Goal: Task Accomplishment & Management: Manage account settings

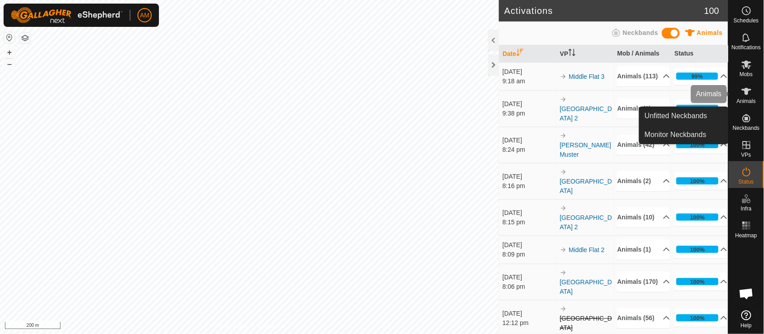
click at [744, 98] on span "Animals" at bounding box center [745, 100] width 19 height 5
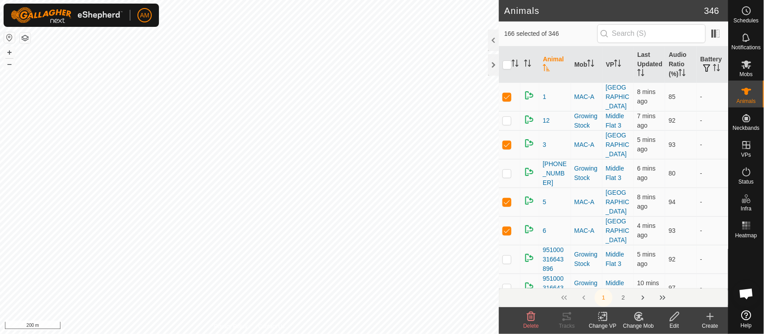
checkbox input "true"
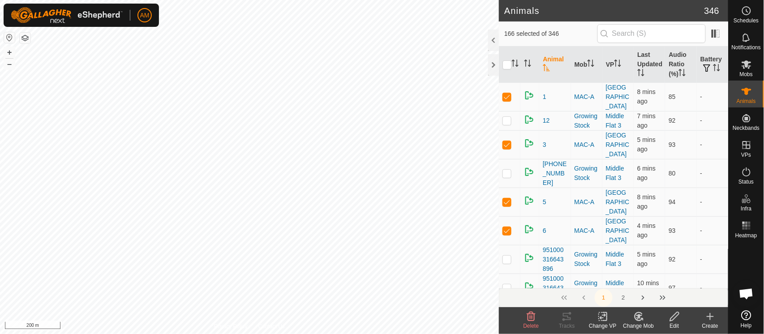
checkbox input "true"
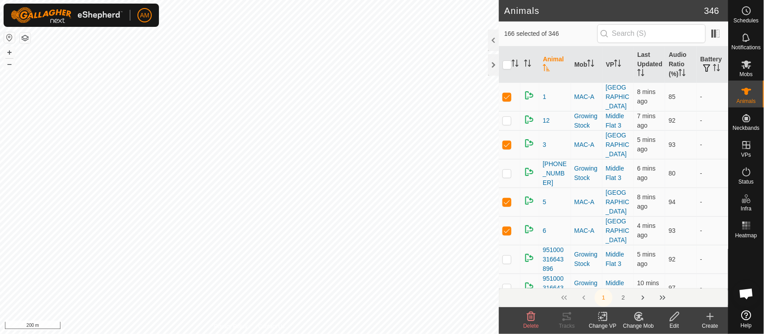
checkbox input "true"
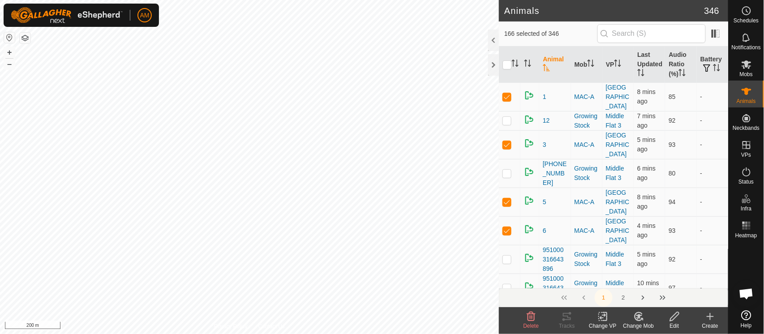
checkbox input "true"
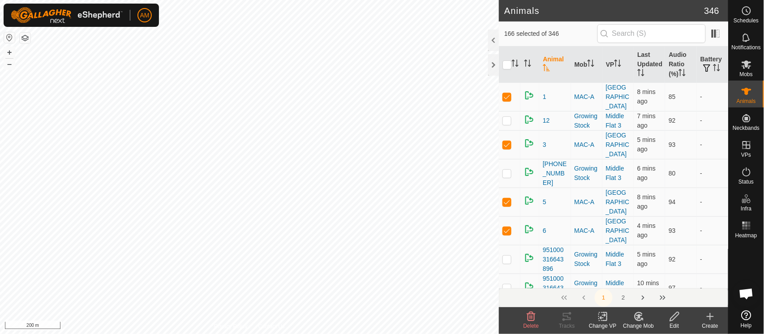
checkbox input "true"
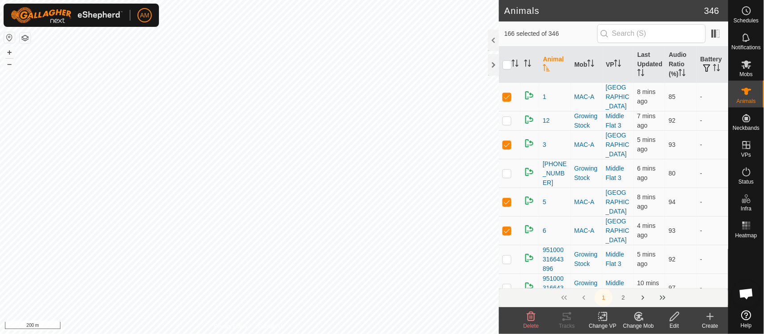
checkbox input "true"
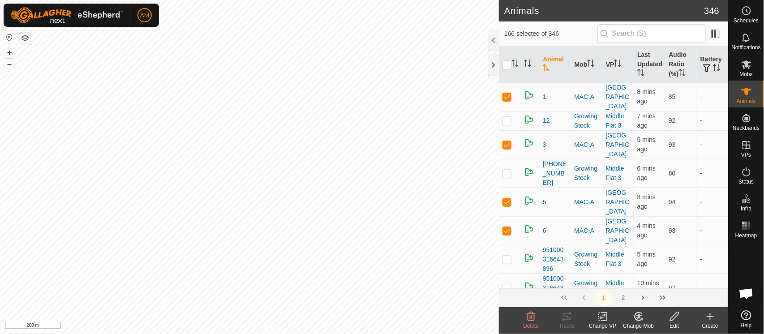
checkbox input "true"
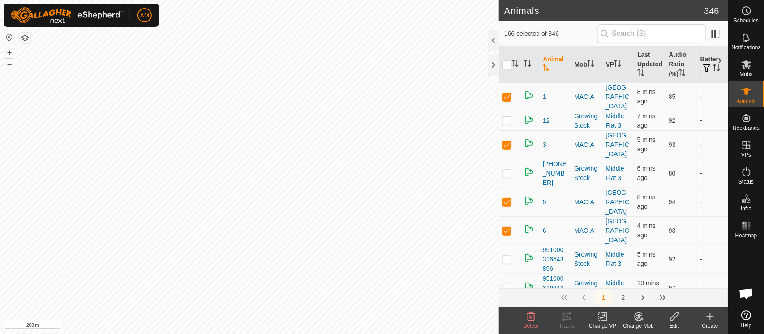
checkbox input "true"
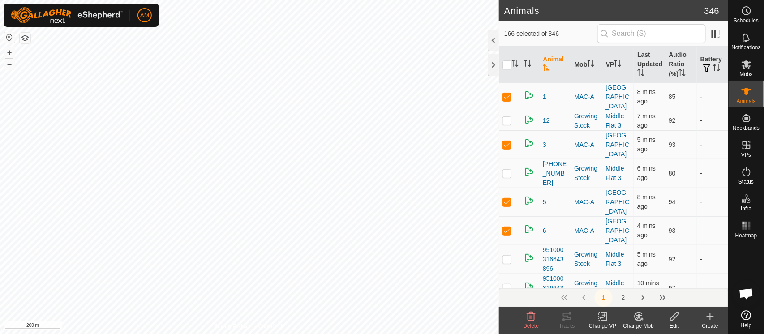
checkbox input "true"
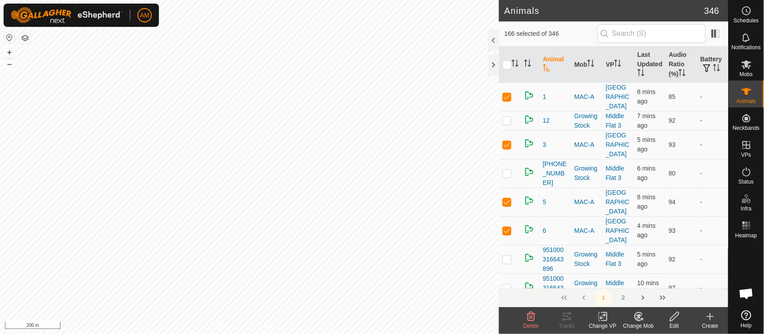
checkbox input "true"
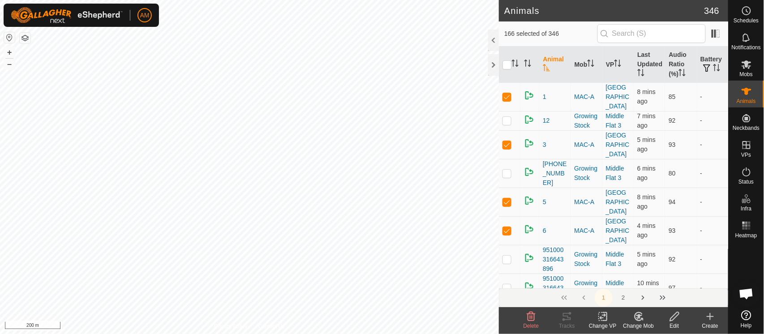
checkbox input "true"
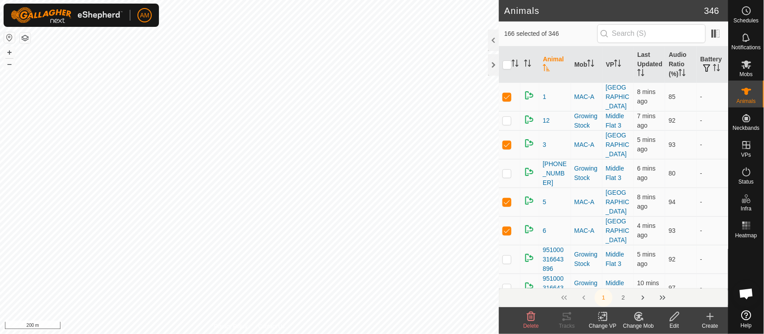
checkbox input "true"
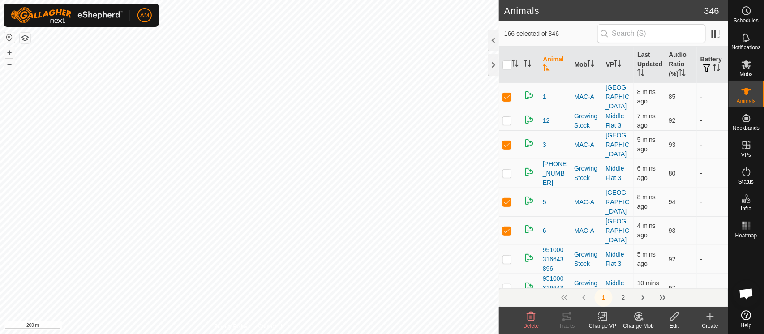
checkbox input "true"
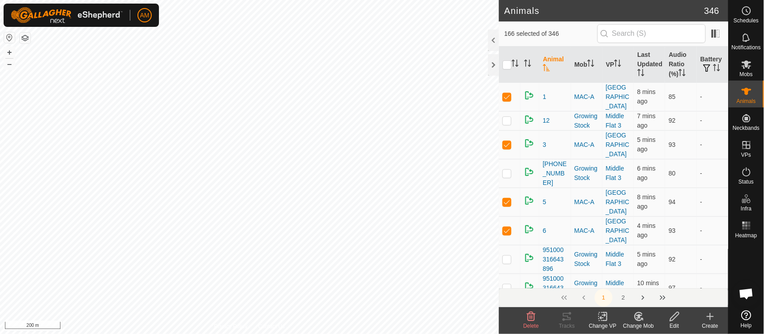
checkbox input "true"
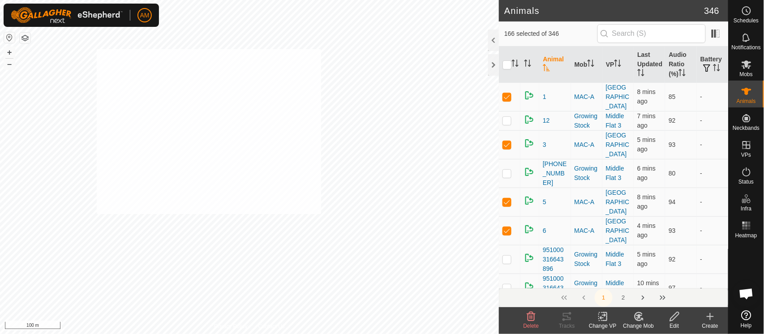
checkbox input "true"
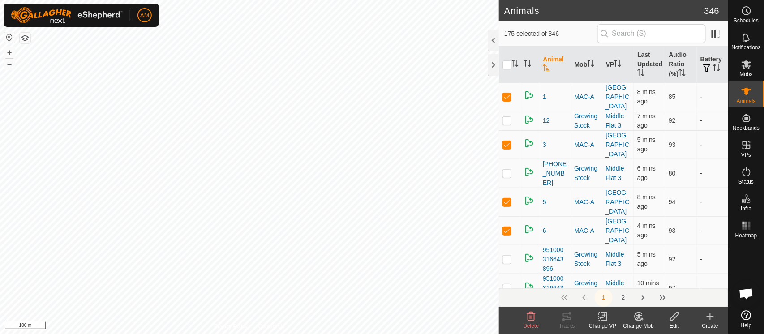
click at [596, 320] on change-vp-svg-icon at bounding box center [603, 316] width 36 height 11
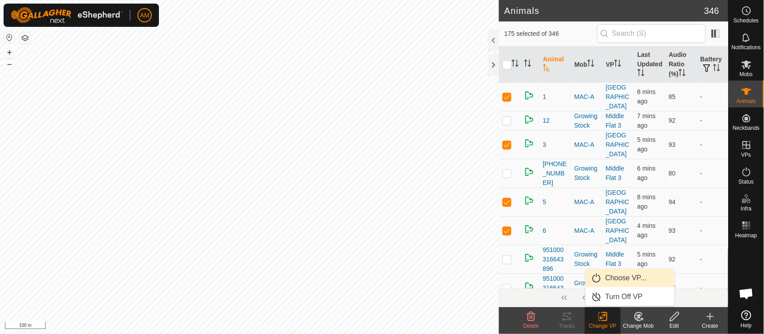
click at [602, 273] on link "Choose VP..." at bounding box center [629, 278] width 89 height 18
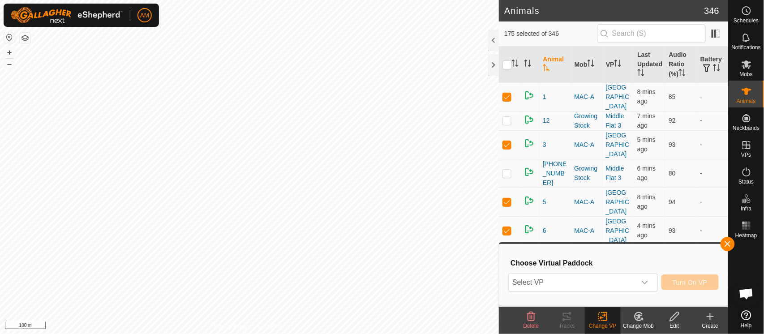
click at [557, 281] on span "Select VP" at bounding box center [571, 282] width 127 height 18
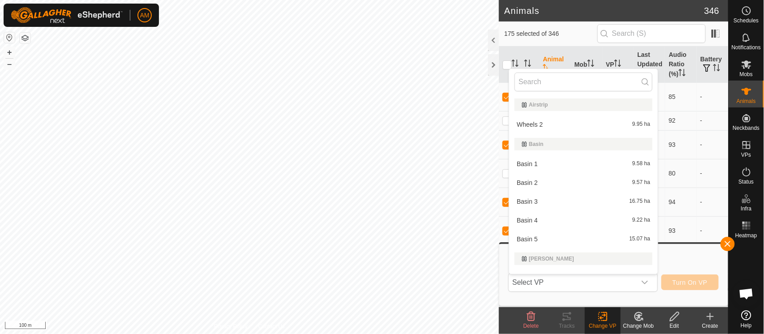
scroll to position [13, 0]
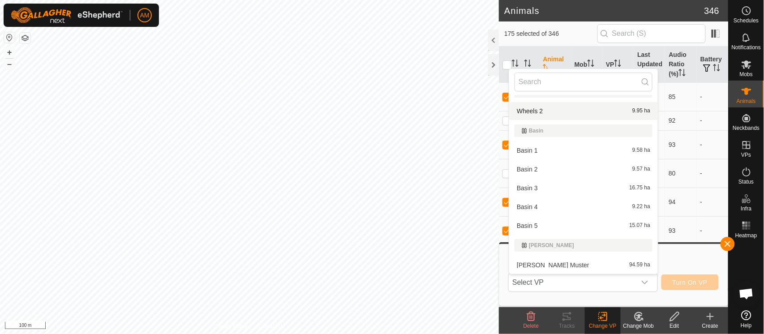
click at [533, 77] on input "text" at bounding box center [583, 82] width 138 height 19
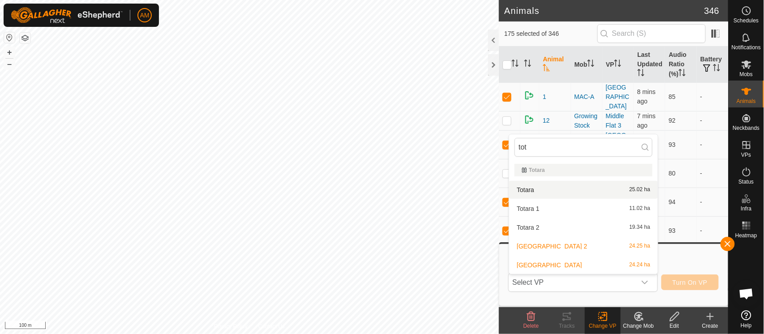
type input "tot"
click at [541, 188] on li "Totara 25.02 ha" at bounding box center [583, 190] width 149 height 18
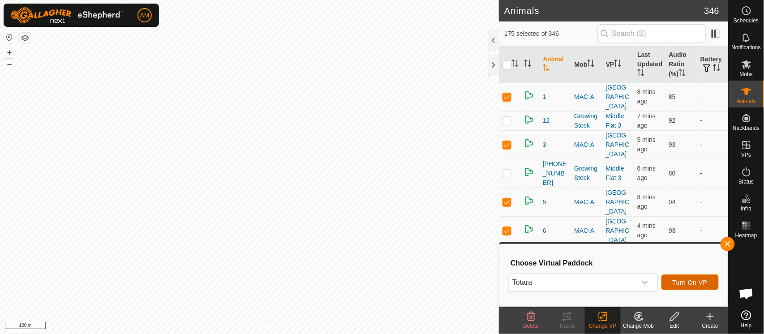
click at [695, 284] on span "Turn On VP" at bounding box center [689, 282] width 35 height 7
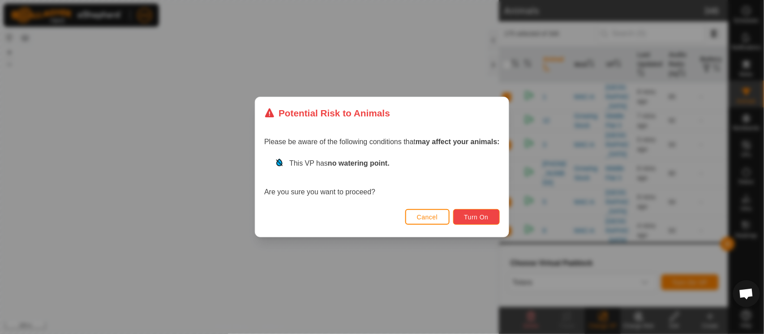
click at [475, 221] on button "Turn On" at bounding box center [476, 217] width 47 height 16
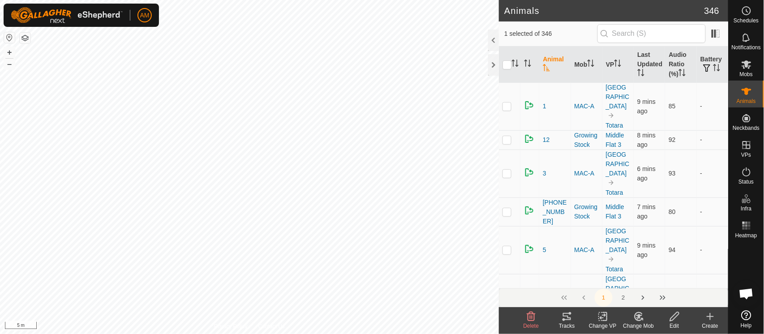
click at [561, 321] on tracks-svg-icon at bounding box center [567, 316] width 36 height 11
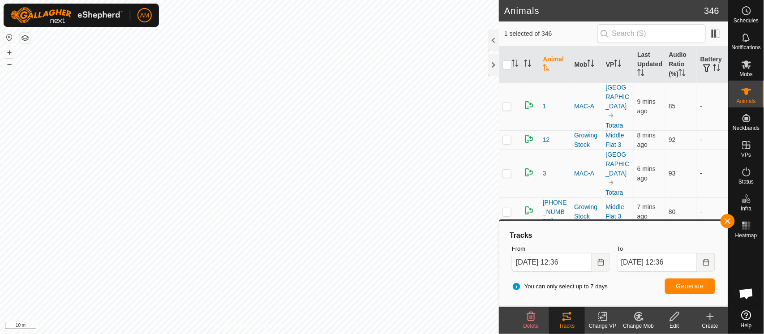
click at [242, 0] on html "AM Schedules Notifications Mobs Animals Neckbands VPs Status Infra Heatmap Help…" at bounding box center [382, 167] width 764 height 334
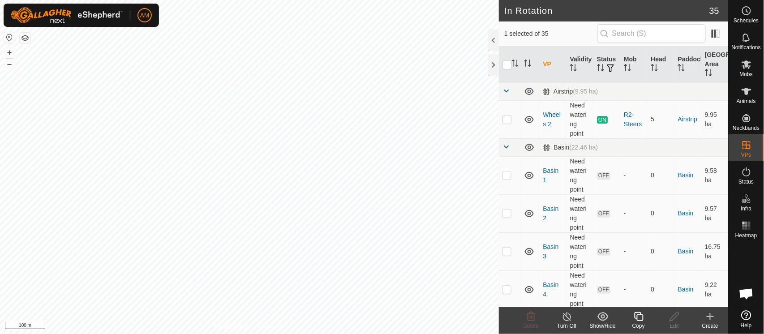
checkbox input "false"
checkbox input "true"
click at [747, 92] on icon at bounding box center [746, 91] width 10 height 7
click at [169, 85] on div "Landmark 41 + – ⇧ i 100 m" at bounding box center [249, 167] width 499 height 334
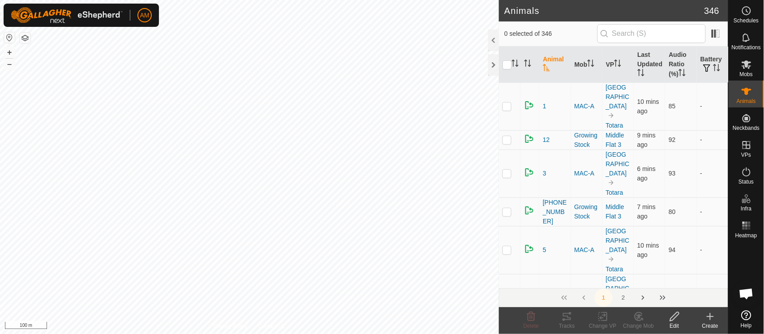
click at [713, 314] on icon at bounding box center [710, 316] width 11 height 11
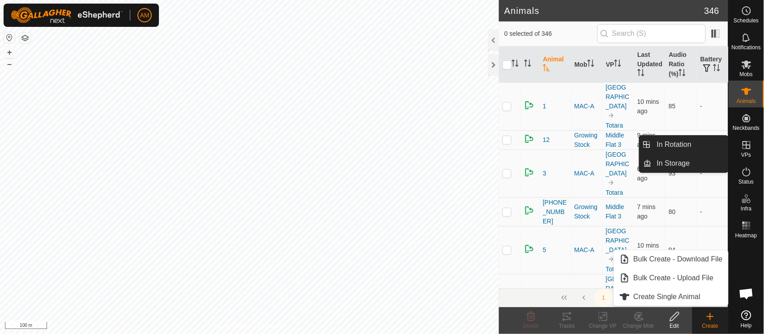
click at [714, 151] on link "In Rotation" at bounding box center [689, 145] width 77 height 18
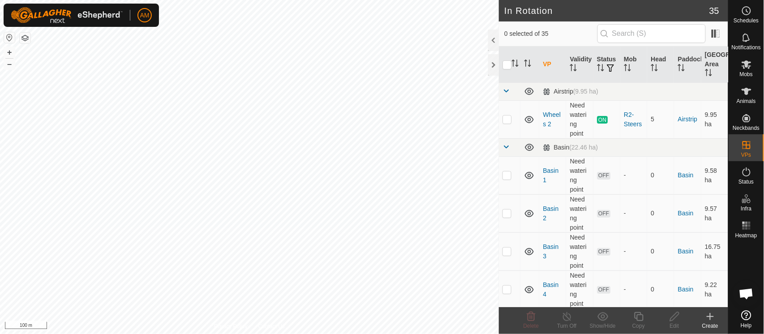
click at [709, 324] on div "Create" at bounding box center [710, 326] width 36 height 8
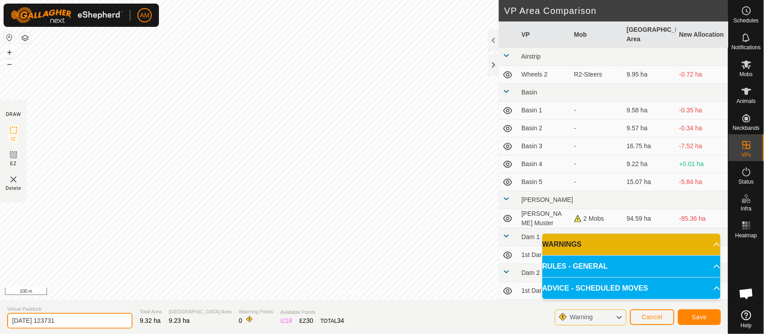
drag, startPoint x: 78, startPoint y: 323, endPoint x: 0, endPoint y: 308, distance: 79.3
click at [0, 308] on section "Virtual Paddock [DATE] 123731 Total Area 9.32 ha Grazing Area 9.23 ha Watering …" at bounding box center [364, 317] width 728 height 34
type input "Ngahi 1"
click at [703, 316] on span "Save" at bounding box center [699, 316] width 15 height 7
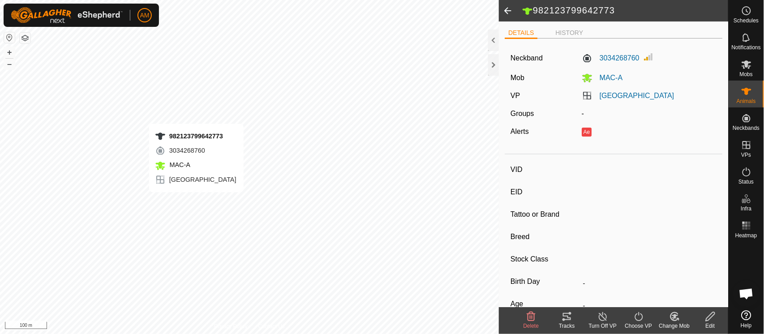
type input "-"
type input "982123799642773"
type input "-"
type input "Angus"
type input "Cow"
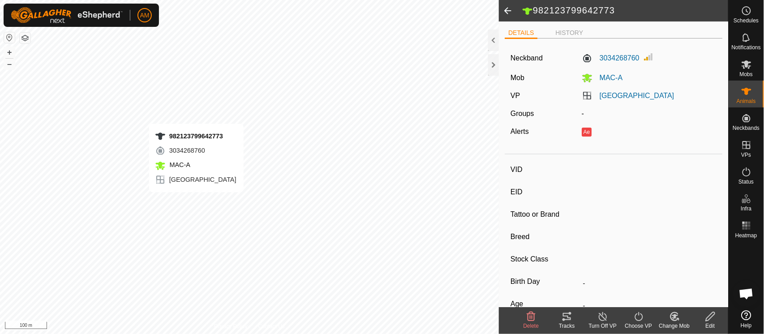
type input "-"
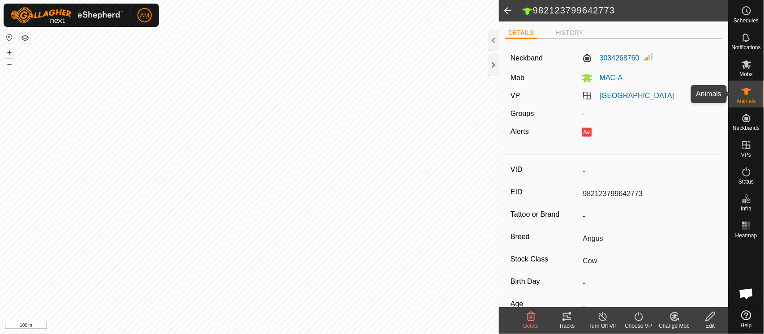
click at [750, 99] on span "Animals" at bounding box center [745, 100] width 19 height 5
type input "-"
type input "982123761792982"
type input "-"
type input "Angus"
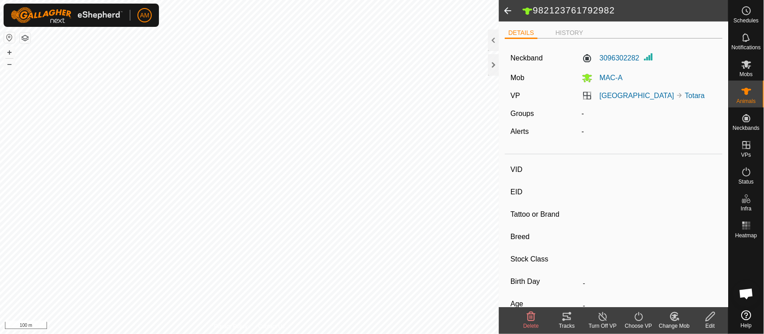
type input "Cow"
type input "-"
click at [644, 322] on div "Choose VP" at bounding box center [638, 326] width 36 height 8
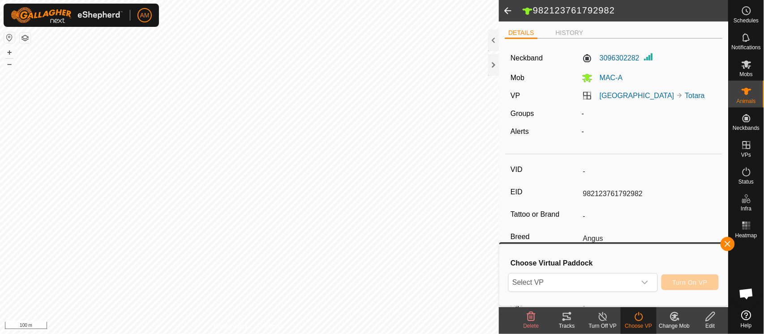
click at [640, 284] on div "dropdown trigger" at bounding box center [645, 282] width 18 height 18
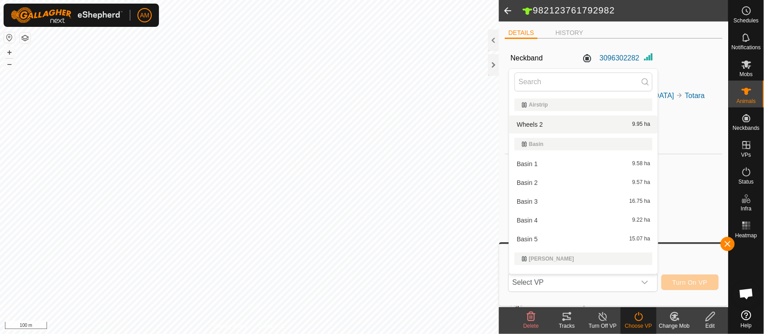
click at [541, 80] on input "text" at bounding box center [583, 82] width 138 height 19
type input "g"
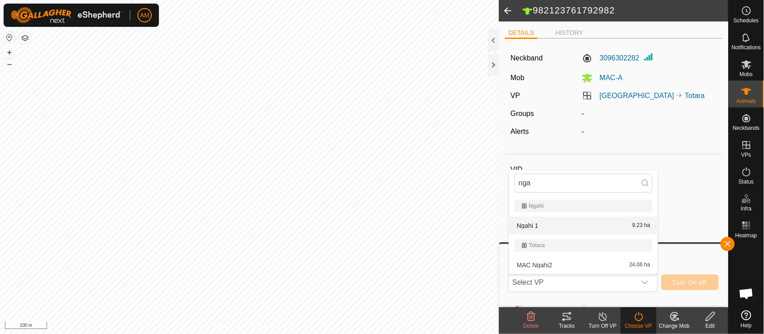
type input "nga"
click at [534, 227] on li "Ngahi 1 9.23 ha" at bounding box center [583, 226] width 149 height 18
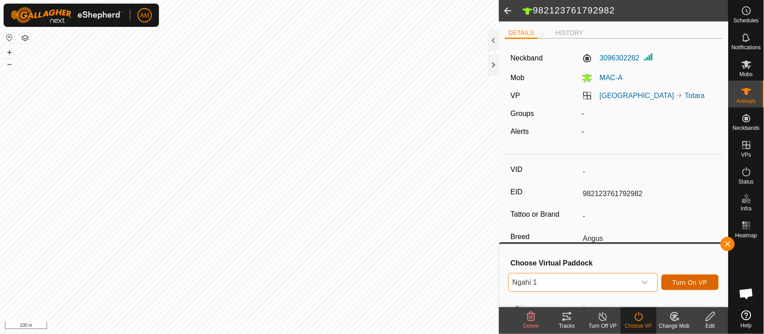
click at [696, 278] on button "Turn On VP" at bounding box center [689, 282] width 57 height 16
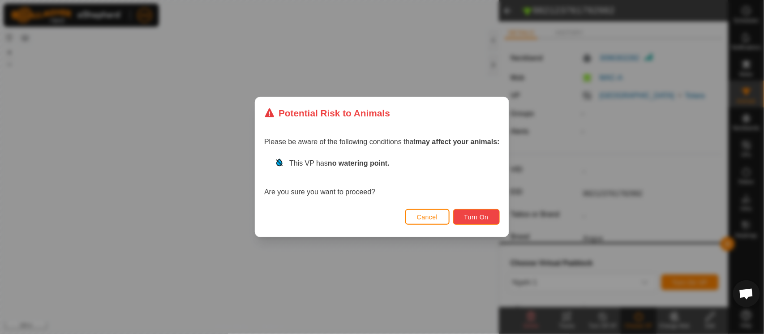
click at [485, 211] on button "Turn On" at bounding box center [476, 217] width 47 height 16
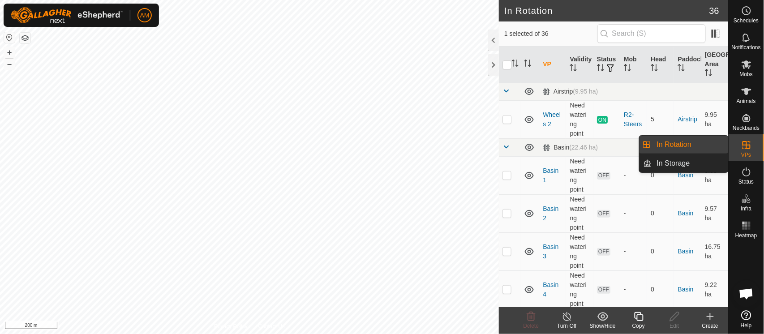
click at [671, 147] on link "In Rotation" at bounding box center [689, 145] width 77 height 18
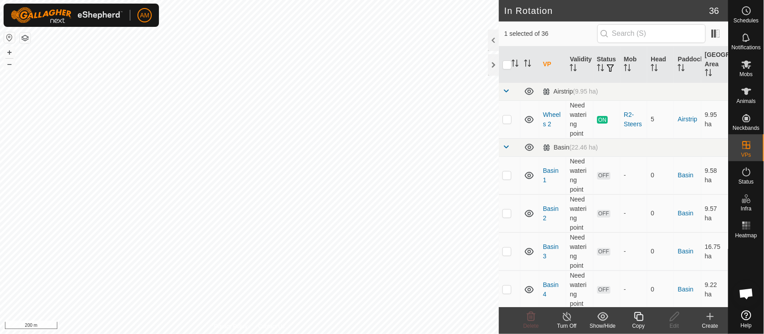
click at [712, 316] on icon at bounding box center [710, 316] width 6 height 0
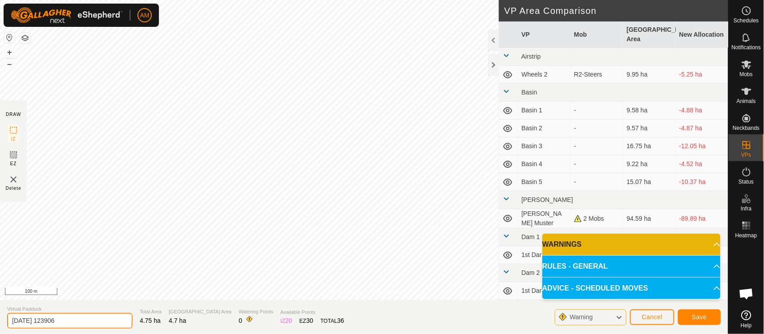
drag, startPoint x: 90, startPoint y: 324, endPoint x: 0, endPoint y: 300, distance: 93.0
click at [0, 300] on section "Virtual Paddock [DATE] 123906 Total Area 4.75 ha Grazing Area 4.7 ha Watering P…" at bounding box center [364, 317] width 728 height 34
type input "Struglers 1"
click at [704, 318] on span "Save" at bounding box center [699, 316] width 15 height 7
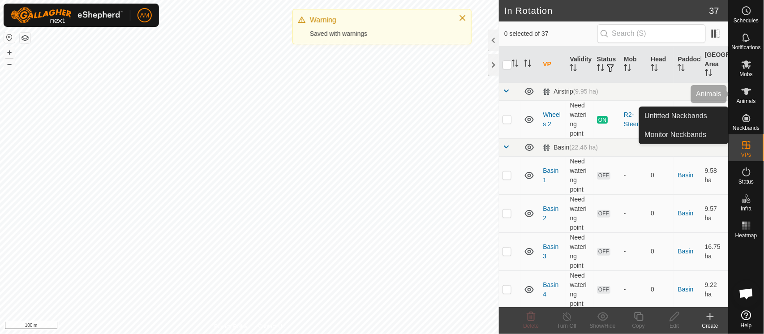
click at [753, 99] on span "Animals" at bounding box center [745, 100] width 19 height 5
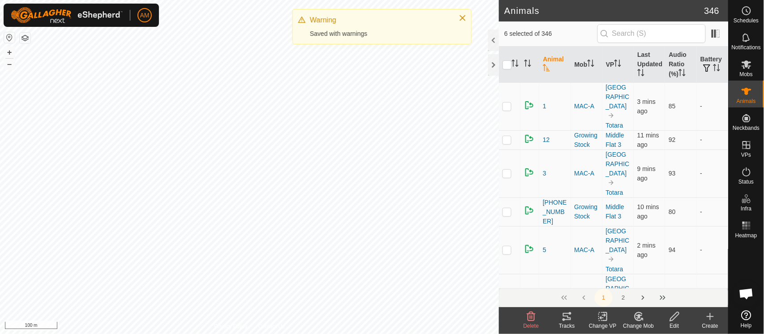
checkbox input "true"
click at [597, 320] on icon at bounding box center [602, 316] width 11 height 11
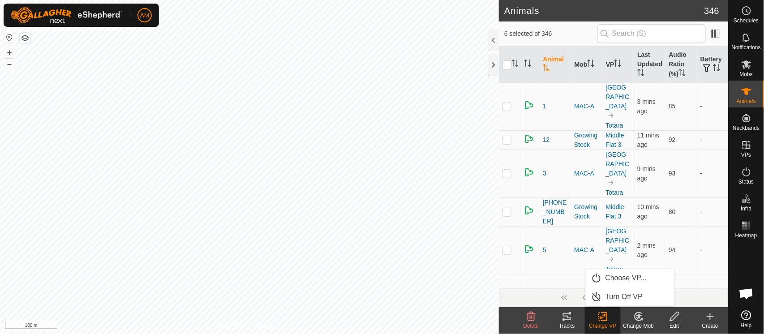
click at [602, 274] on link "Choose VP..." at bounding box center [629, 278] width 89 height 18
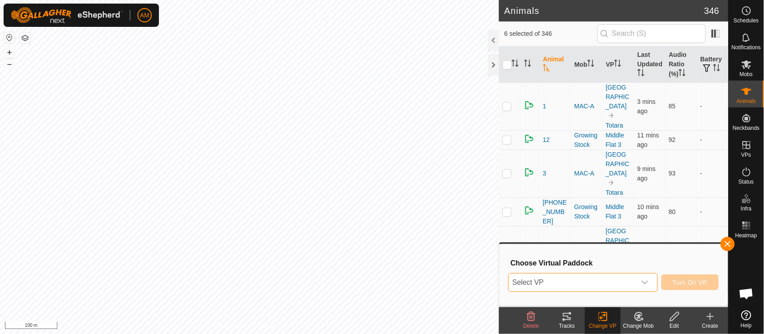
click at [535, 280] on span "Select VP" at bounding box center [571, 282] width 127 height 18
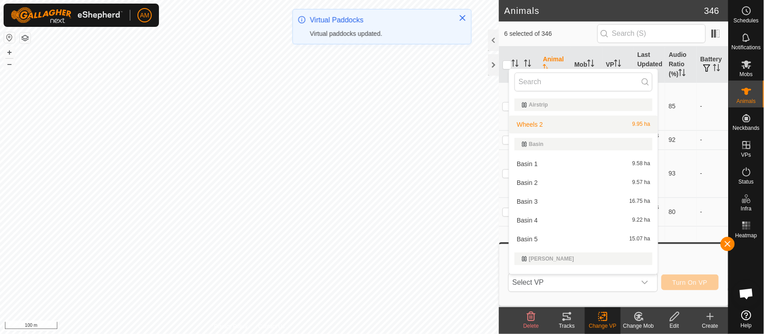
click at [550, 85] on input "text" at bounding box center [583, 82] width 138 height 19
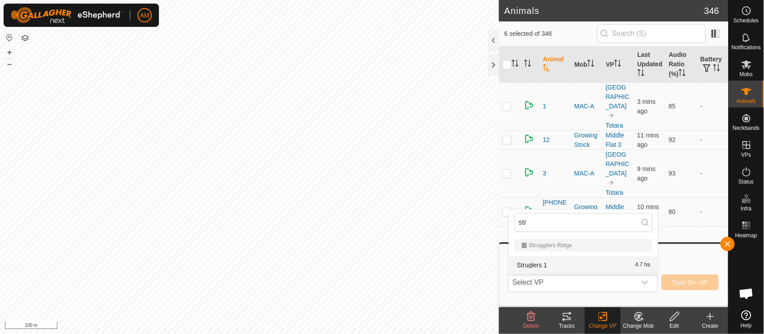
type input "str"
click at [521, 262] on li "Struglers 1 4.7 ha" at bounding box center [583, 265] width 149 height 18
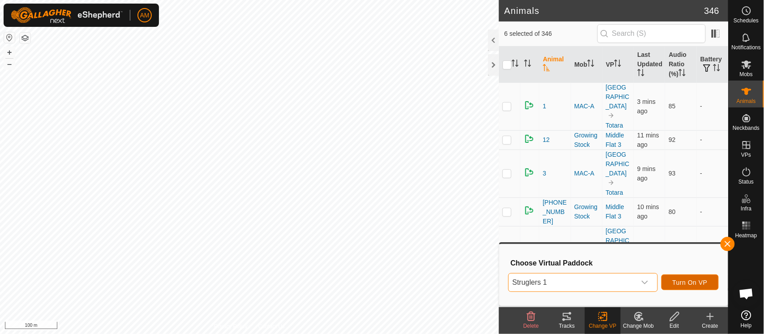
click at [693, 277] on button "Turn On VP" at bounding box center [689, 282] width 57 height 16
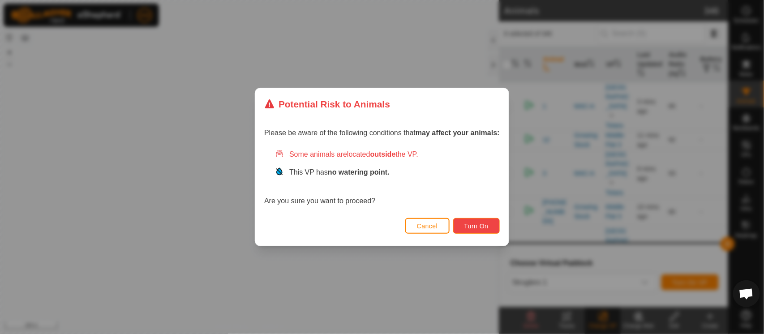
click at [494, 226] on button "Turn On" at bounding box center [476, 226] width 47 height 16
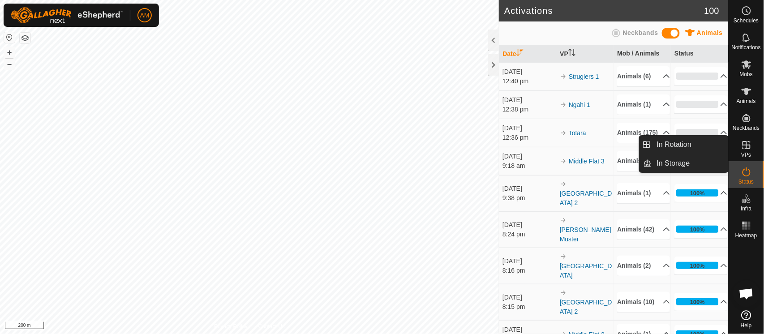
click at [710, 144] on link "In Rotation" at bounding box center [689, 145] width 77 height 18
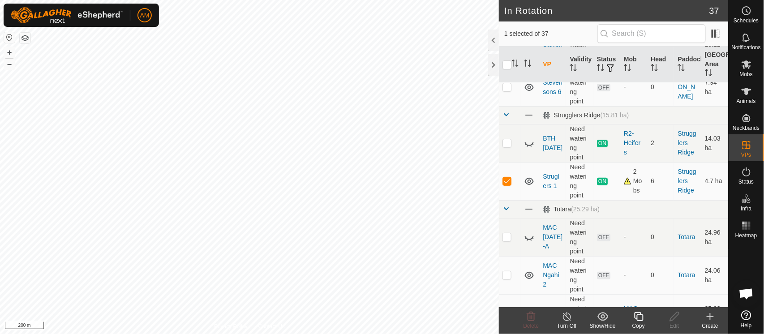
scroll to position [1193, 0]
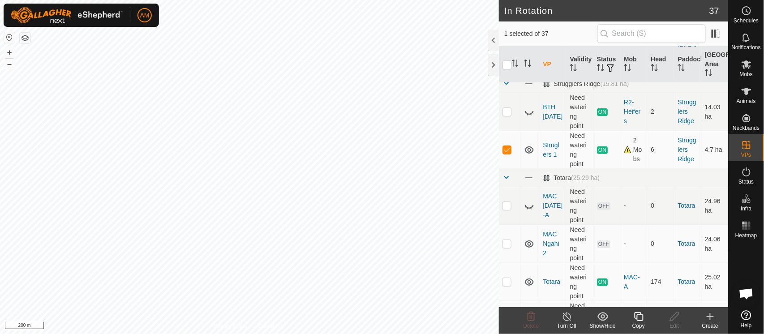
click at [507, 206] on p-checkbox at bounding box center [506, 205] width 9 height 7
checkbox input "true"
click at [506, 154] on td at bounding box center [509, 150] width 21 height 38
checkbox input "false"
click at [535, 325] on span "Delete" at bounding box center [531, 326] width 16 height 6
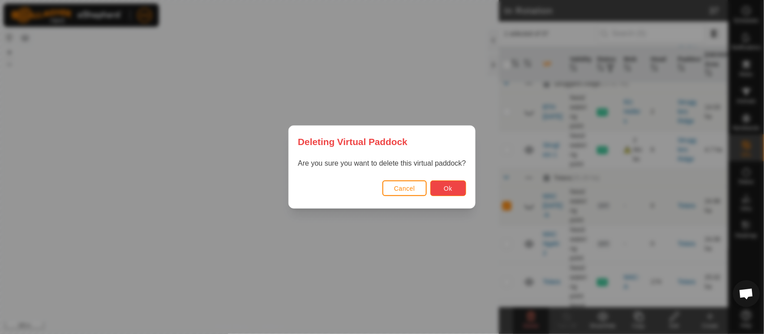
click at [436, 182] on button "Ok" at bounding box center [448, 188] width 36 height 16
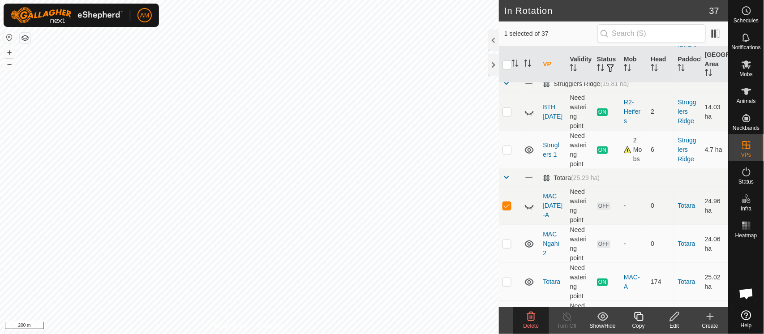
click at [680, 318] on edit-svg-icon at bounding box center [674, 316] width 36 height 11
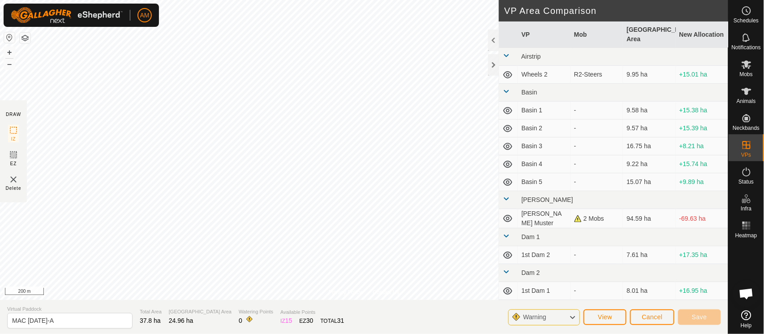
click at [581, 314] on div "Warning View Cancel Save" at bounding box center [614, 316] width 213 height 21
click at [648, 320] on button "Cancel" at bounding box center [652, 317] width 44 height 16
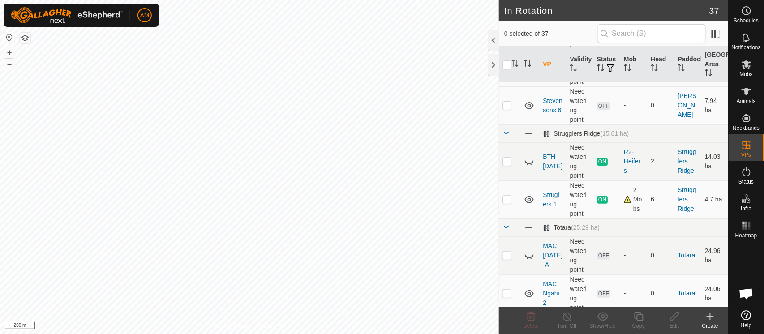
scroll to position [1193, 0]
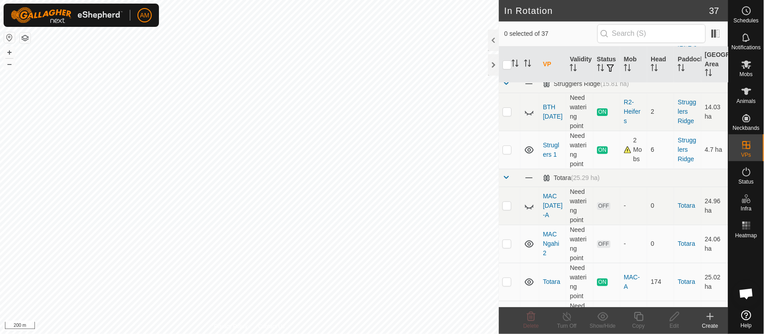
click at [511, 205] on p-checkbox at bounding box center [506, 205] width 9 height 7
checkbox input "true"
click at [530, 206] on icon at bounding box center [529, 206] width 11 height 11
click at [530, 206] on icon at bounding box center [529, 207] width 9 height 4
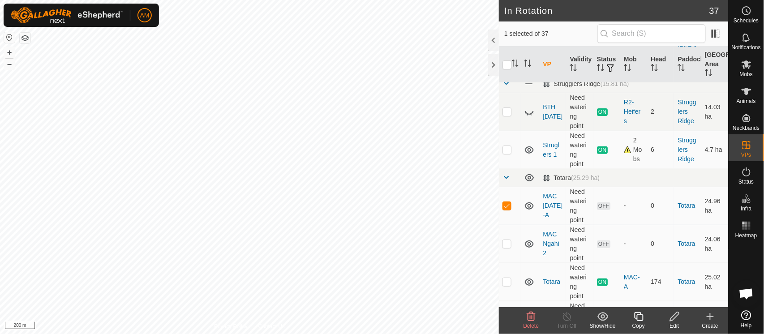
click at [530, 206] on icon at bounding box center [529, 206] width 11 height 11
click at [676, 318] on icon at bounding box center [674, 316] width 11 height 11
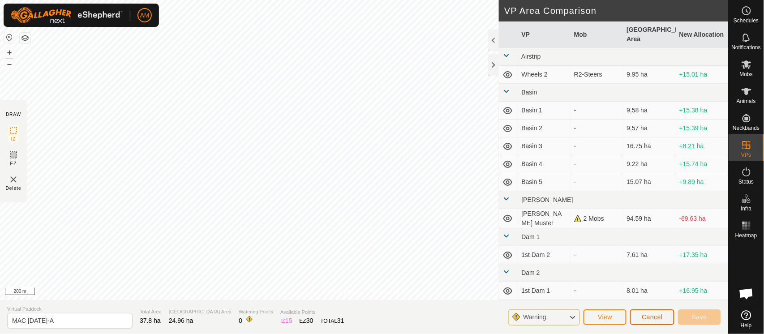
click at [662, 319] on span "Cancel" at bounding box center [651, 316] width 21 height 7
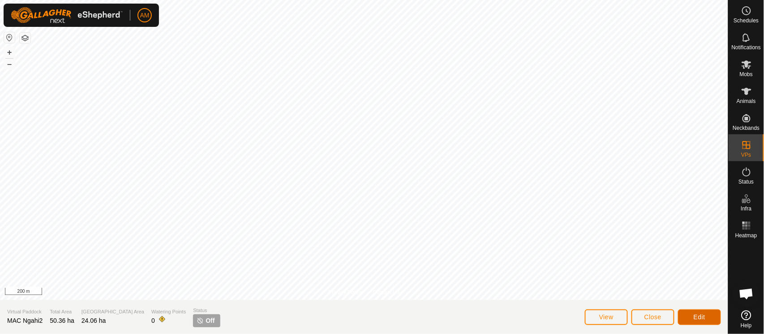
click at [692, 311] on button "Edit" at bounding box center [699, 317] width 43 height 16
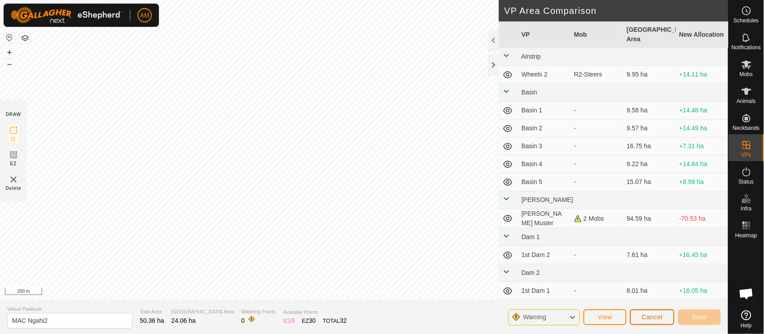
click at [641, 320] on button "Cancel" at bounding box center [652, 317] width 44 height 16
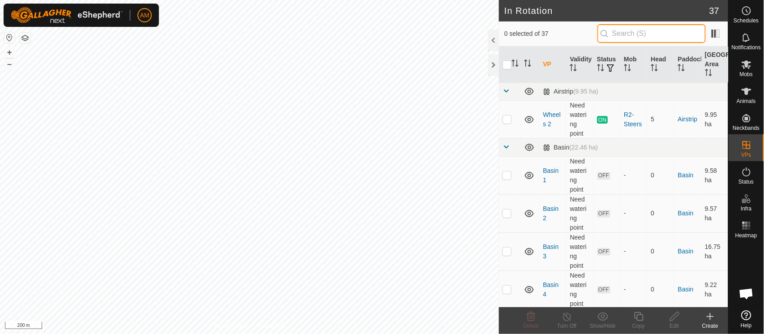
click at [654, 30] on input "text" at bounding box center [651, 33] width 108 height 19
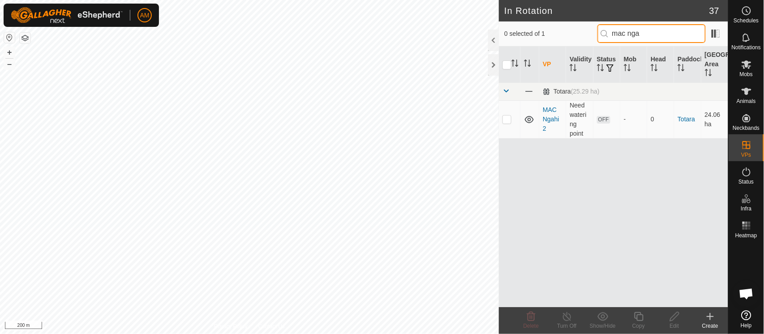
type input "mac nga"
click at [502, 118] on p-checkbox at bounding box center [506, 118] width 9 height 7
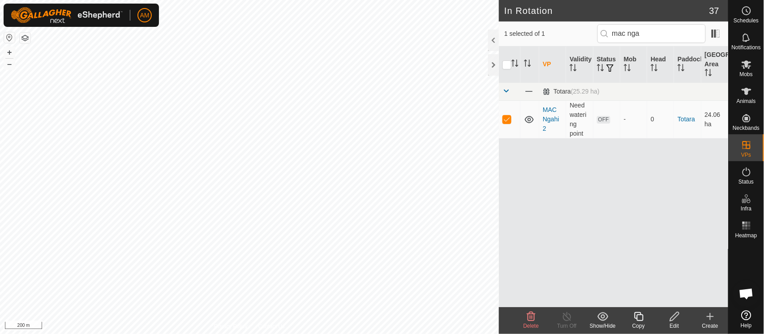
click at [537, 314] on delete-svg-icon at bounding box center [531, 316] width 36 height 11
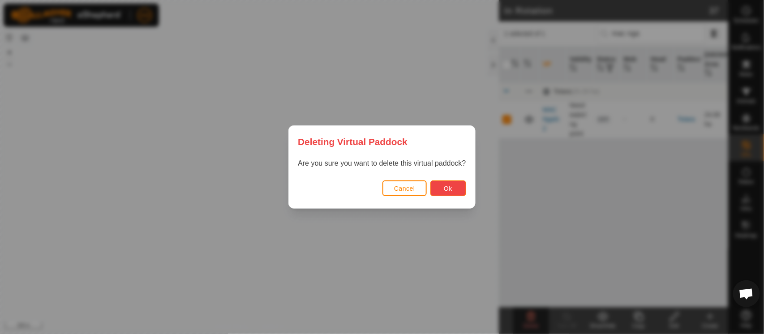
click at [452, 188] on span "Ok" at bounding box center [448, 188] width 9 height 7
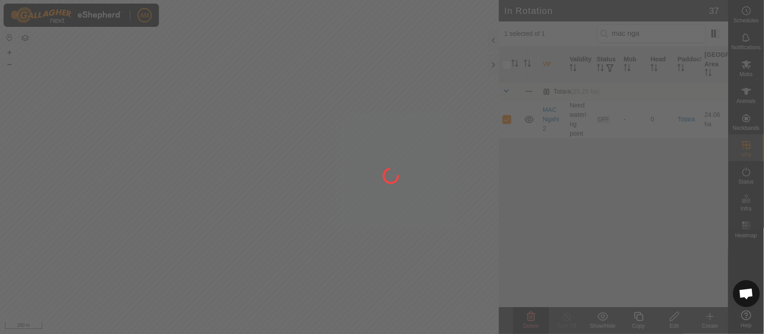
checkbox input "false"
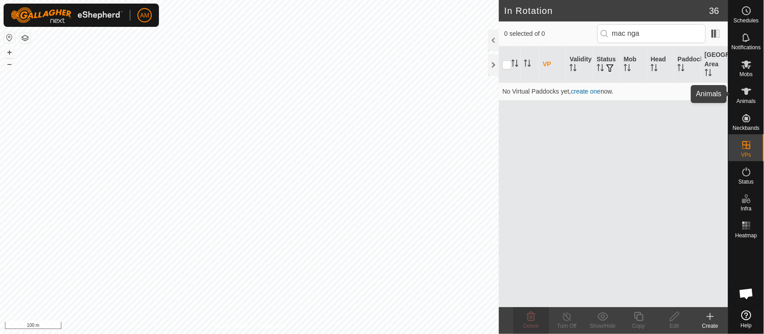
click at [748, 99] on span "Animals" at bounding box center [745, 100] width 19 height 5
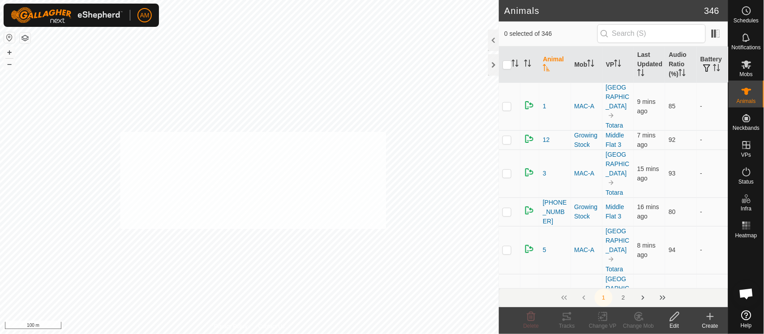
checkbox input "true"
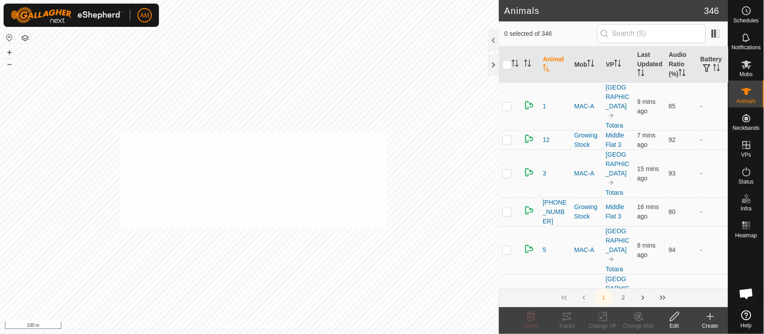
checkbox input "true"
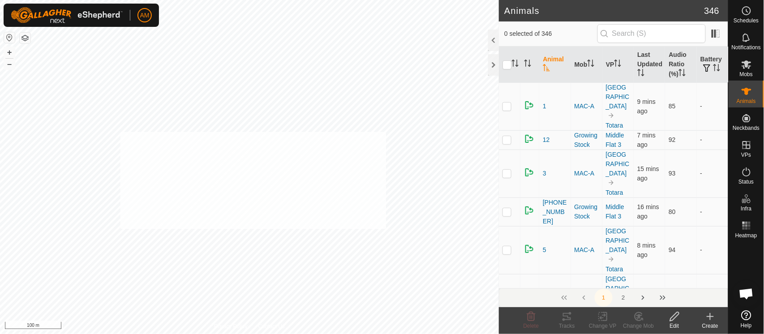
checkbox input "true"
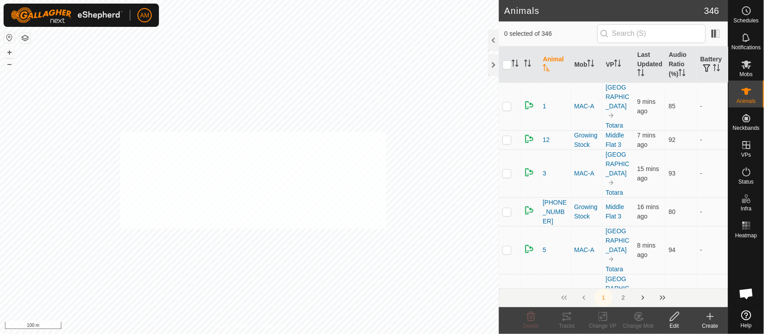
checkbox input "true"
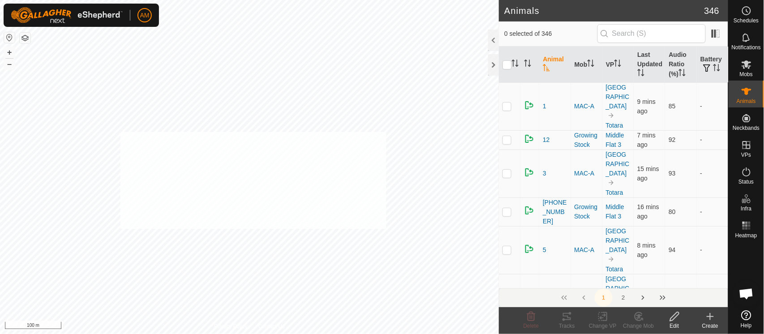
checkbox input "true"
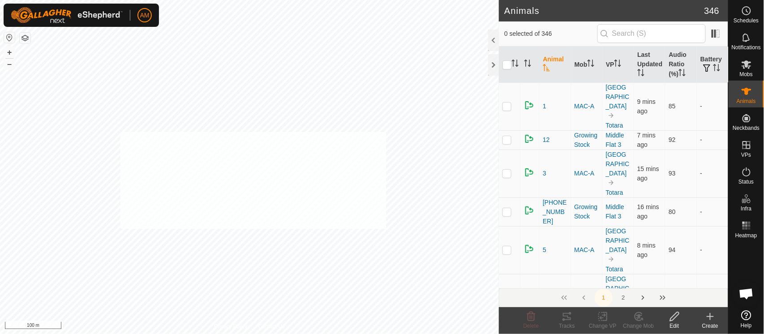
checkbox input "true"
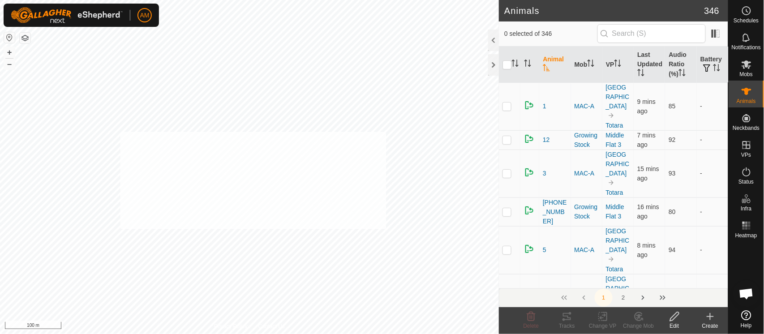
checkbox input "true"
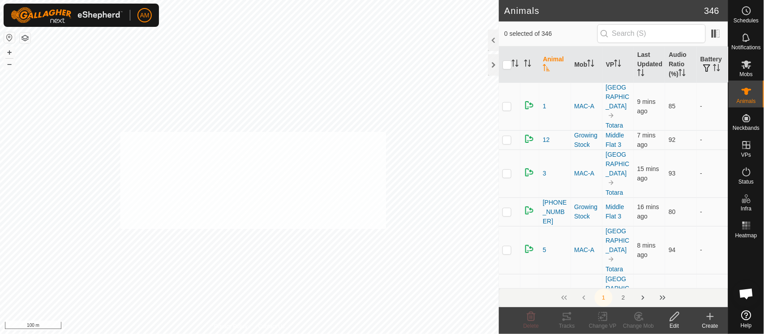
checkbox input "true"
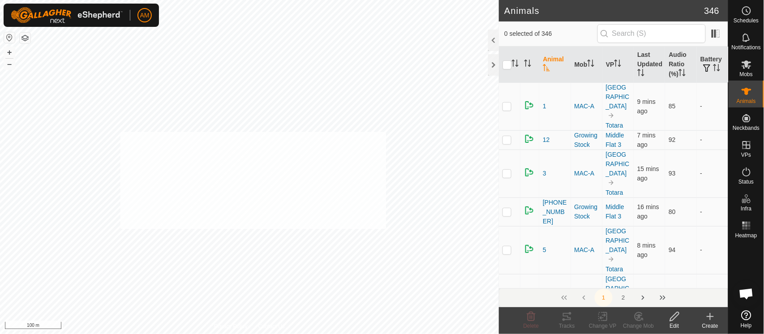
checkbox input "true"
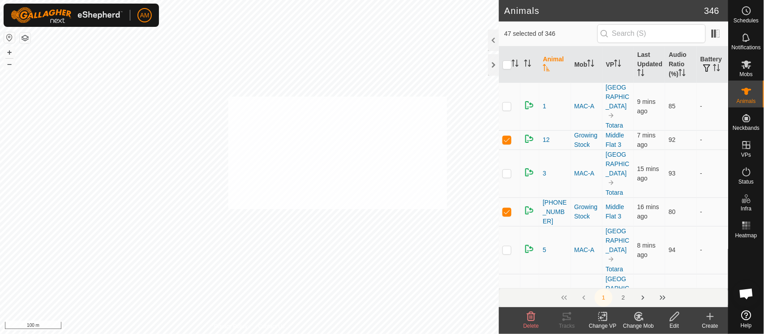
checkbox input "true"
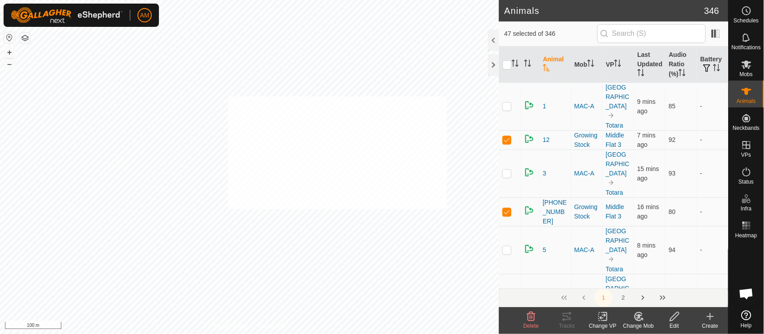
checkbox input "true"
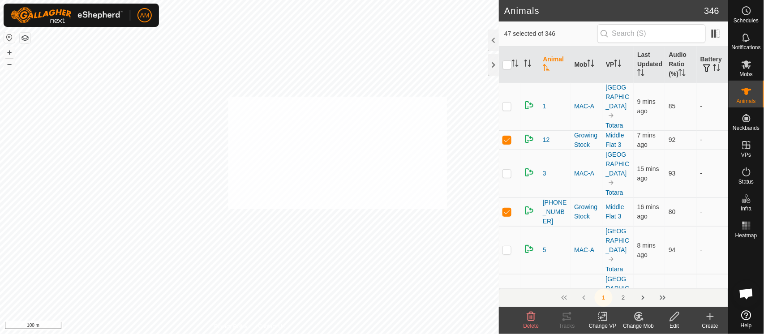
checkbox input "true"
